Goal: Information Seeking & Learning: Learn about a topic

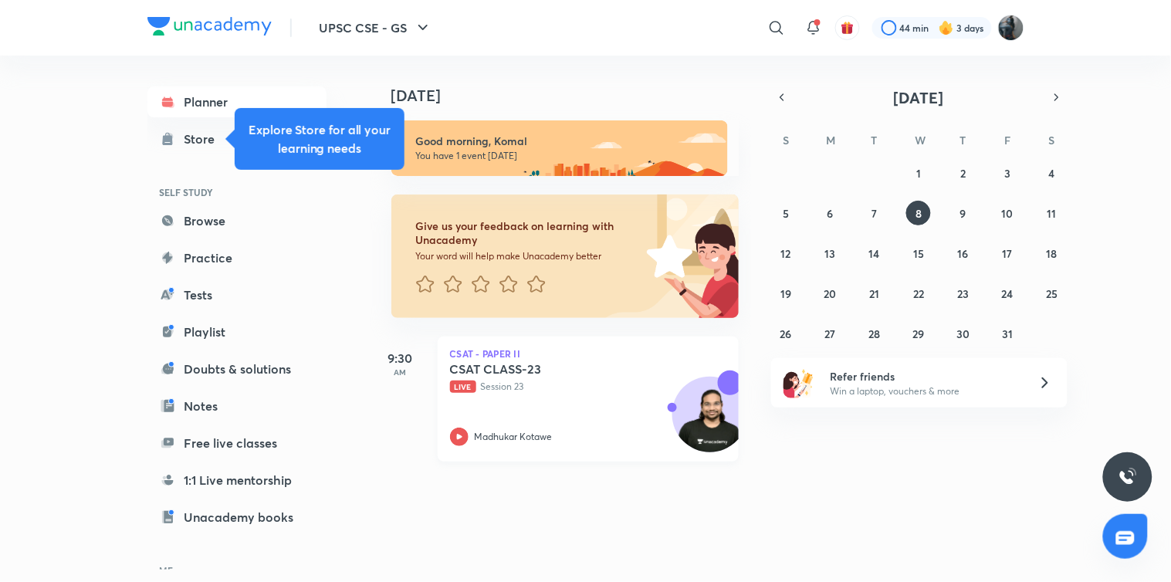
click at [459, 438] on icon at bounding box center [459, 437] width 19 height 19
